Goal: Task Accomplishment & Management: Manage account settings

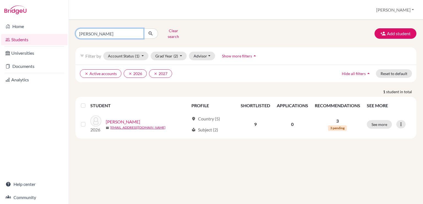
click at [105, 28] on input "[PERSON_NAME]" at bounding box center [109, 33] width 68 height 10
type input "tia"
click button "submit" at bounding box center [151, 33] width 15 height 10
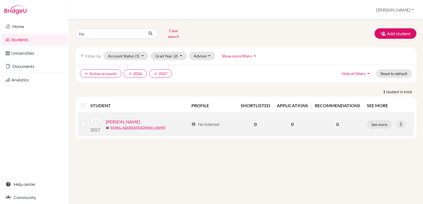
click at [121, 119] on link "[PERSON_NAME]" at bounding box center [123, 122] width 34 height 7
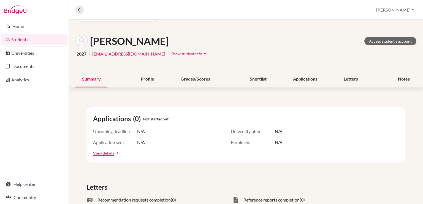
scroll to position [17, 0]
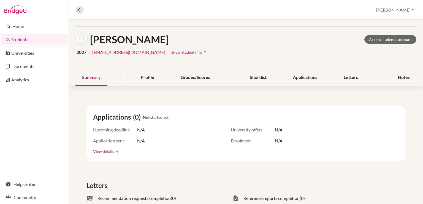
click at [202, 50] on icon "arrow_drop_down" at bounding box center [205, 52] width 6 height 6
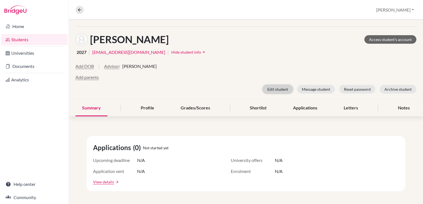
click at [284, 90] on button "Edit student" at bounding box center [278, 89] width 30 height 9
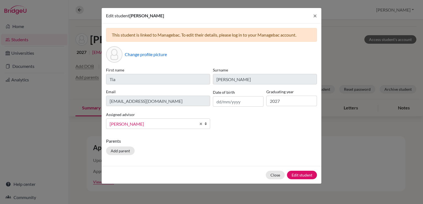
click at [190, 124] on span "[PERSON_NAME]" at bounding box center [153, 124] width 87 height 7
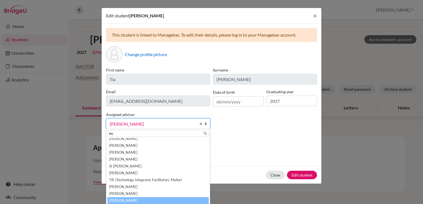
scroll to position [0, 0]
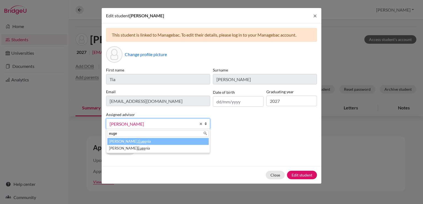
type input "euge"
click at [172, 141] on li "Lafée, Euge nia" at bounding box center [157, 141] width 101 height 7
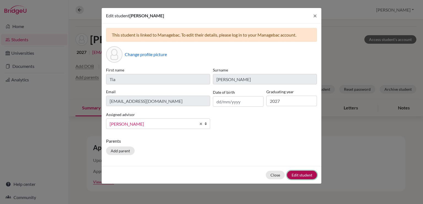
click at [298, 177] on button "Edit student" at bounding box center [302, 175] width 30 height 9
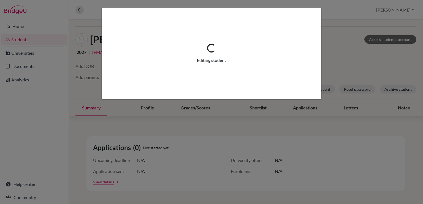
scroll to position [39, 0]
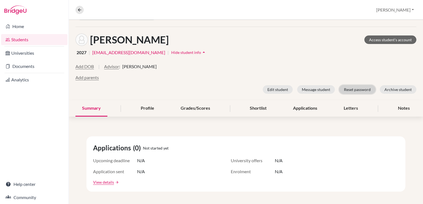
click at [360, 90] on button "Reset password" at bounding box center [357, 89] width 36 height 9
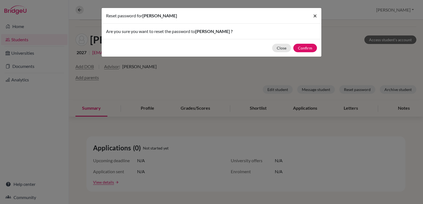
click at [315, 14] on span "×" at bounding box center [315, 16] width 4 height 8
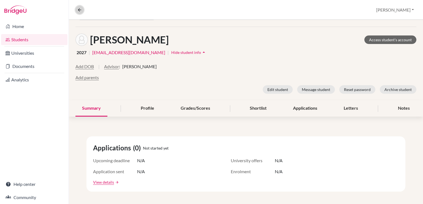
click at [78, 9] on icon at bounding box center [79, 9] width 5 height 5
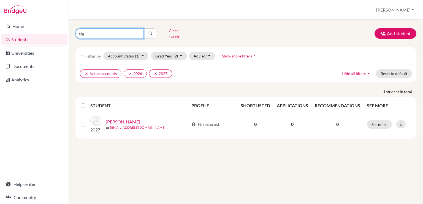
click at [105, 31] on input "tia" at bounding box center [109, 33] width 68 height 10
type input "vazquez"
click button "submit" at bounding box center [151, 33] width 15 height 10
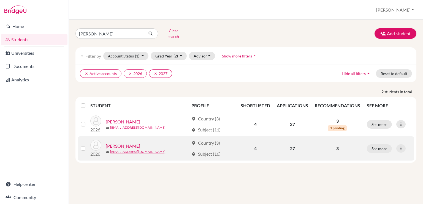
click at [127, 143] on link "Vazquez, Nicolas" at bounding box center [123, 146] width 34 height 7
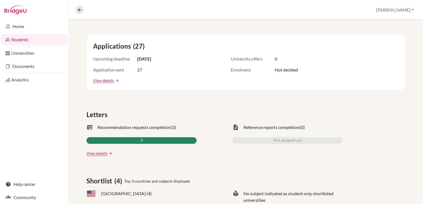
scroll to position [88, 0]
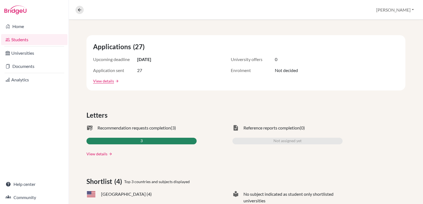
click at [97, 152] on link "View details" at bounding box center [97, 154] width 21 height 6
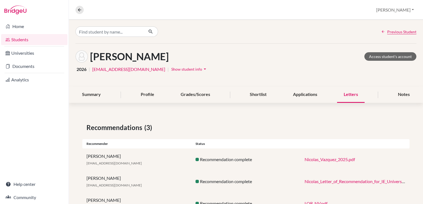
scroll to position [23, 0]
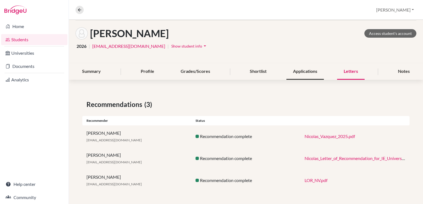
click at [311, 71] on div "Applications" at bounding box center [305, 72] width 37 height 16
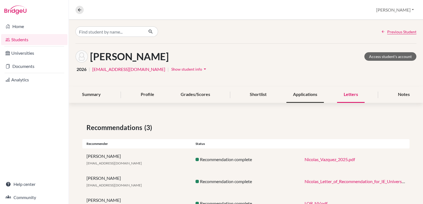
click at [298, 92] on div "Applications" at bounding box center [305, 95] width 37 height 16
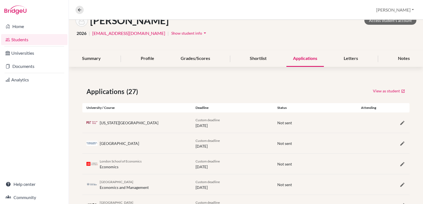
scroll to position [36, 0]
click at [255, 58] on div "Shortlist" at bounding box center [258, 59] width 30 height 16
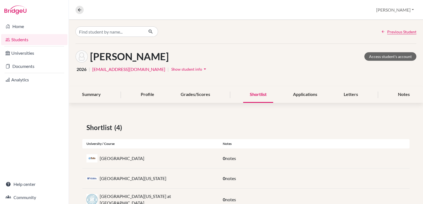
scroll to position [37, 0]
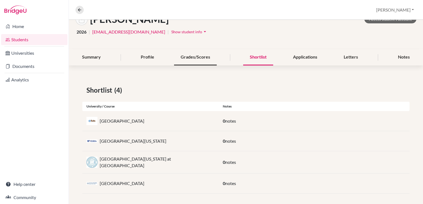
click at [197, 60] on div "Grades/Scores" at bounding box center [195, 57] width 43 height 16
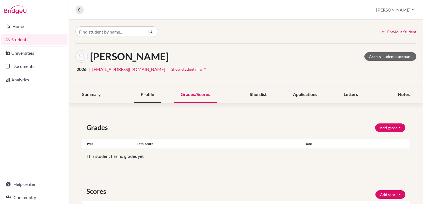
click at [144, 96] on div "Profile" at bounding box center [147, 95] width 27 height 16
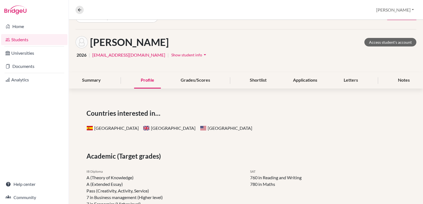
scroll to position [13, 0]
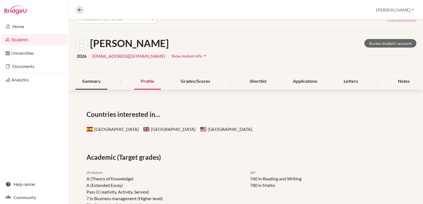
click at [87, 81] on div "Summary" at bounding box center [91, 82] width 32 height 16
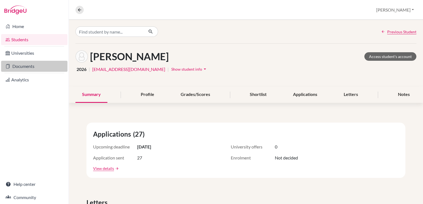
click at [35, 65] on link "Documents" at bounding box center [34, 66] width 66 height 11
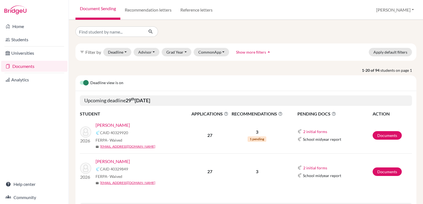
scroll to position [50, 0]
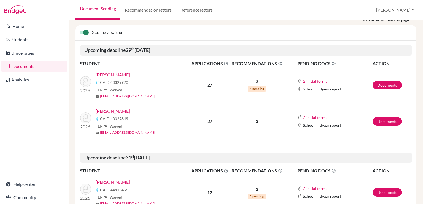
click at [122, 75] on link "Vazquez, Alejandro" at bounding box center [113, 75] width 34 height 7
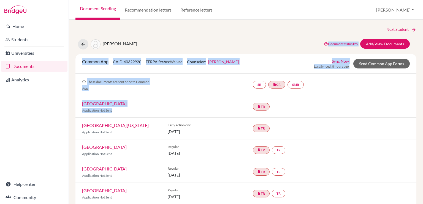
drag, startPoint x: 219, startPoint y: 111, endPoint x: 284, endPoint y: 40, distance: 96.4
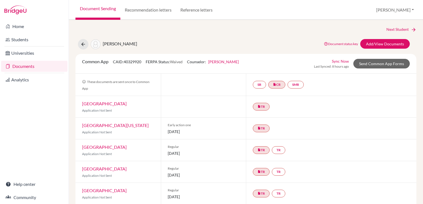
drag, startPoint x: 284, startPoint y: 40, endPoint x: 290, endPoint y: 37, distance: 7.1
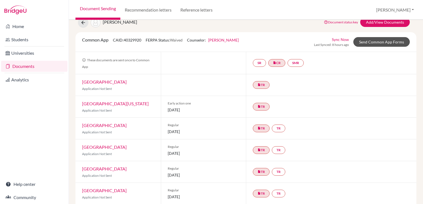
scroll to position [12, 0]
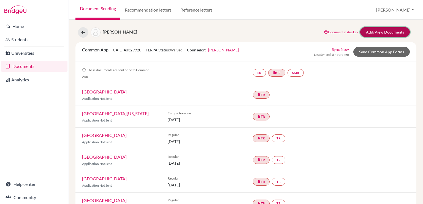
click at [369, 34] on link "Add/View Documents" at bounding box center [385, 32] width 50 height 10
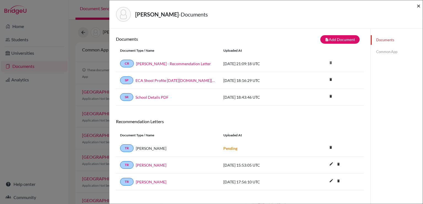
click at [420, 6] on span "×" at bounding box center [419, 6] width 4 height 8
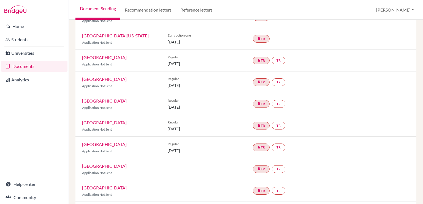
scroll to position [90, 0]
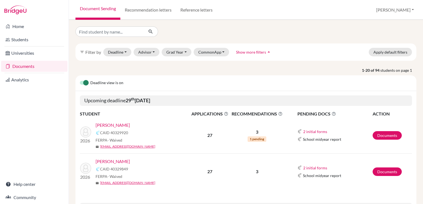
click at [118, 124] on link "[PERSON_NAME]" at bounding box center [113, 125] width 34 height 7
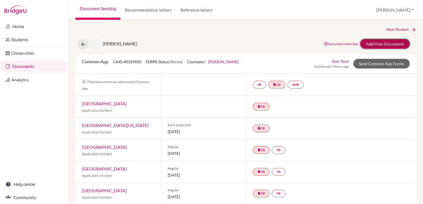
click at [391, 42] on link "Add/View Documents" at bounding box center [385, 44] width 50 height 10
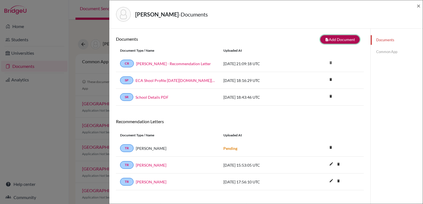
click at [335, 40] on button "note_add Add Document" at bounding box center [339, 39] width 39 height 9
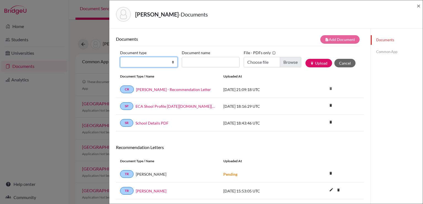
click at [153, 62] on select "Change explanation for Common App reports Counselor recommendation Internationa…" at bounding box center [149, 62] width 58 height 10
click at [120, 57] on select "Change explanation for Common App reports Counselor recommendation Internationa…" at bounding box center [149, 62] width 58 height 10
click at [161, 63] on select "Change explanation for Common App reports Counselor recommendation Internationa…" at bounding box center [149, 62] width 58 height 10
select select "4"
click at [120, 57] on select "Change explanation for Common App reports Counselor recommendation Internationa…" at bounding box center [149, 62] width 58 height 10
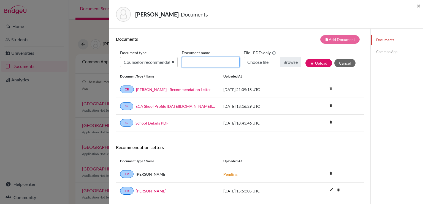
click at [201, 63] on input "Document name" at bounding box center [211, 62] width 58 height 10
click at [210, 61] on input "Counselor recommendation - Nicolas Vazquez" at bounding box center [211, 62] width 58 height 10
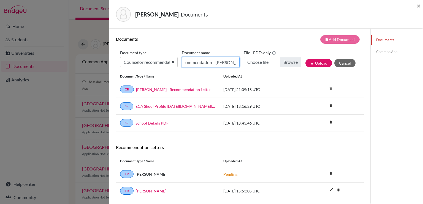
scroll to position [0, 42]
click at [218, 63] on input "Counselor recommendation - AlejandroVazquez" at bounding box center [211, 62] width 58 height 10
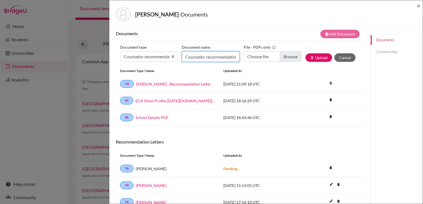
scroll to position [0, 0]
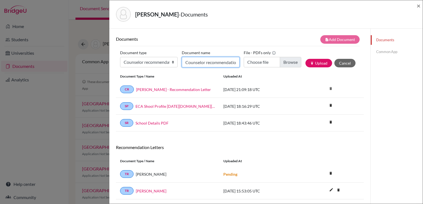
type input "Counselor recommendation - Alejandro Vazquez"
click at [159, 59] on select "Change explanation for Common App reports Counselor recommendation Internationa…" at bounding box center [149, 62] width 58 height 10
select select "2"
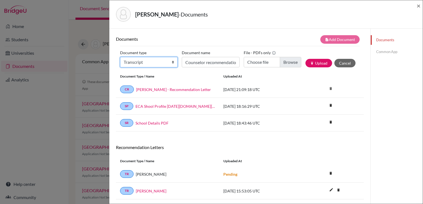
click at [120, 57] on select "Change explanation for Common App reports Counselor recommendation Internationa…" at bounding box center [149, 62] width 58 height 10
click at [201, 63] on input "Counselor recommendation - Alejandro Vazquez" at bounding box center [211, 62] width 58 height 10
click at [226, 61] on input "Counselor recommendation - Alejandro Vazquez" at bounding box center [211, 62] width 58 height 10
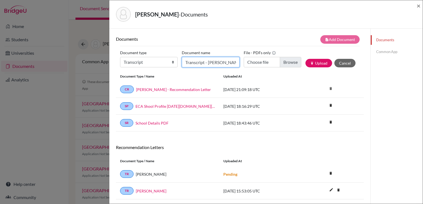
type input "Transcript - Alejandro Vazquez"
click at [141, 61] on select "Change explanation for Common App reports Counselor recommendation Internationa…" at bounding box center [149, 62] width 58 height 10
click at [236, 72] on div "Document Type / Name Uploaded at" at bounding box center [240, 76] width 248 height 9
click at [418, 6] on span "×" at bounding box center [419, 6] width 4 height 8
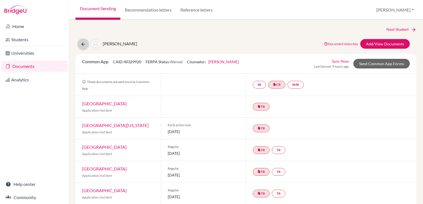
click at [81, 45] on icon at bounding box center [83, 45] width 6 height 6
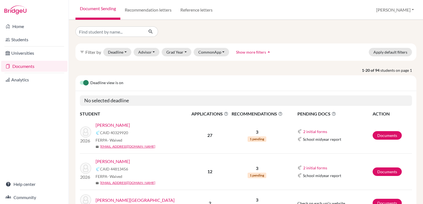
click at [23, 65] on link "Documents" at bounding box center [34, 66] width 66 height 11
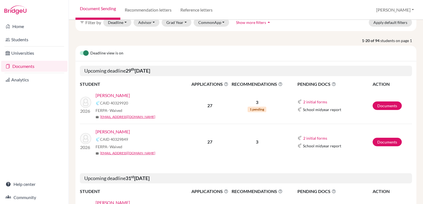
scroll to position [28, 0]
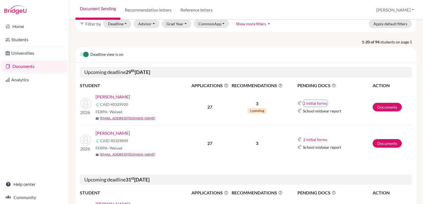
click at [304, 102] on button "2 initial forms" at bounding box center [315, 103] width 25 height 6
click at [317, 112] on div "Counselor recommendation" at bounding box center [328, 113] width 48 height 6
click at [308, 104] on button "2 initial forms" at bounding box center [315, 103] width 25 height 6
click at [310, 138] on button "2 initial forms" at bounding box center [315, 140] width 25 height 6
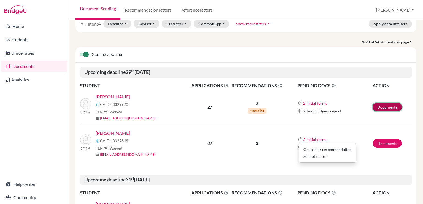
click at [376, 107] on link "Documents" at bounding box center [387, 107] width 29 height 9
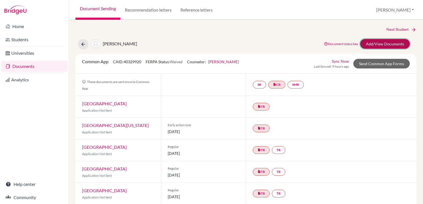
click at [373, 44] on link "Add/View Documents" at bounding box center [385, 44] width 50 height 10
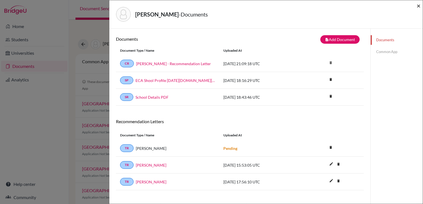
click at [420, 5] on span "×" at bounding box center [419, 6] width 4 height 8
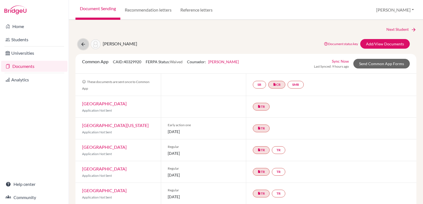
click at [82, 44] on icon at bounding box center [83, 45] width 6 height 6
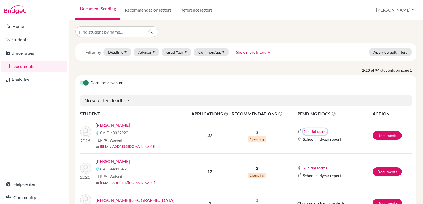
click at [308, 131] on button "2 initial forms" at bounding box center [315, 132] width 25 height 6
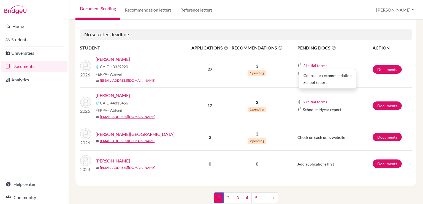
click at [298, 65] on img at bounding box center [300, 65] width 4 height 4
click at [121, 135] on link "[PERSON_NAME][GEOGRAPHIC_DATA]" at bounding box center [135, 134] width 79 height 7
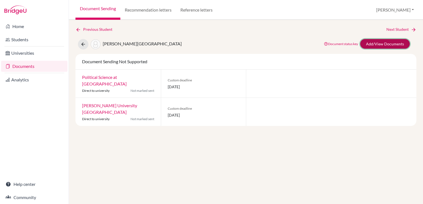
click at [375, 46] on link "Add/View Documents" at bounding box center [385, 44] width 50 height 10
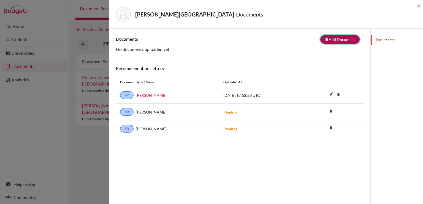
click at [333, 39] on button "note_add Add Document" at bounding box center [339, 39] width 39 height 9
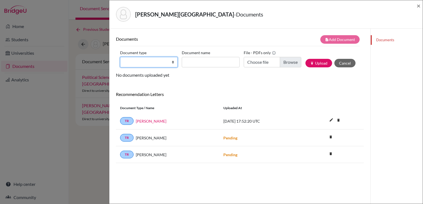
click at [155, 63] on select "Change explanation for Common App reports Counselor recommendation Internationa…" at bounding box center [149, 62] width 58 height 10
select select "1"
click at [120, 57] on select "Change explanation for Common App reports Counselor recommendation Internationa…" at bounding box center [149, 62] width 58 height 10
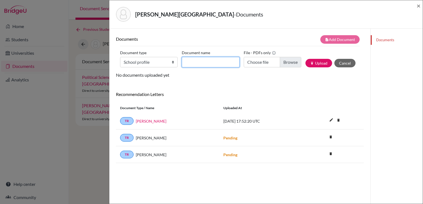
click at [210, 63] on input "Document name" at bounding box center [211, 62] width 58 height 10
type input "ECA - School Profile"
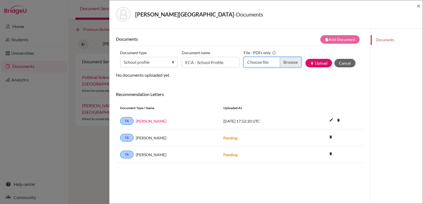
click at [298, 61] on input "Choose file" at bounding box center [273, 62] width 58 height 10
click at [285, 62] on input "Choose file" at bounding box center [273, 62] width 58 height 10
type input "C:\fakepath\ECA Shool Profile [DATE]-[DATE].pdf"
click at [311, 64] on button "publish Upload" at bounding box center [319, 63] width 27 height 9
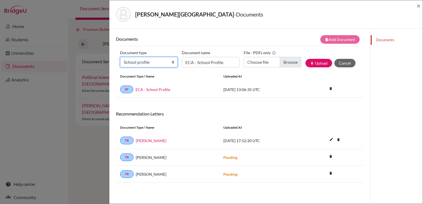
click at [155, 64] on select "Change explanation for Common App reports Counselor recommendation Internationa…" at bounding box center [149, 62] width 58 height 10
click at [250, 73] on div "Document Type / Name Uploaded at" at bounding box center [240, 76] width 248 height 9
